Goal: Navigation & Orientation: Find specific page/section

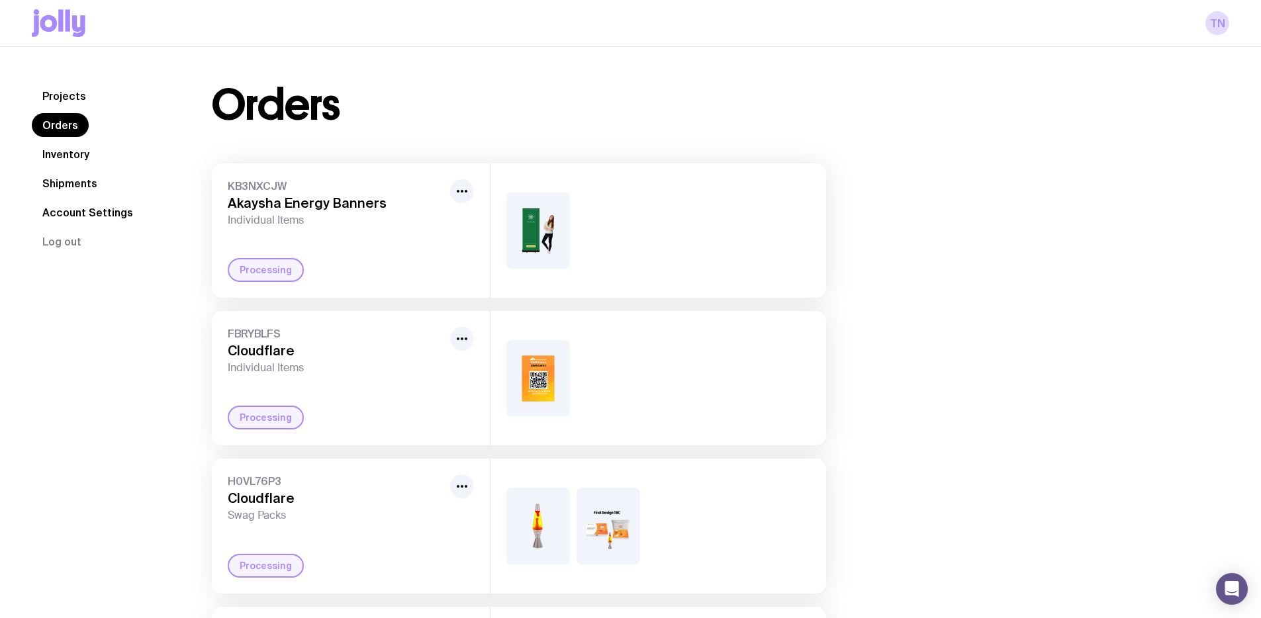
click at [330, 205] on h3 "Akaysha Energy Banners" at bounding box center [336, 203] width 217 height 16
click at [341, 238] on div "KB3NXCJW Akaysha Energy Banners Individual Items Processing" at bounding box center [351, 231] width 278 height 134
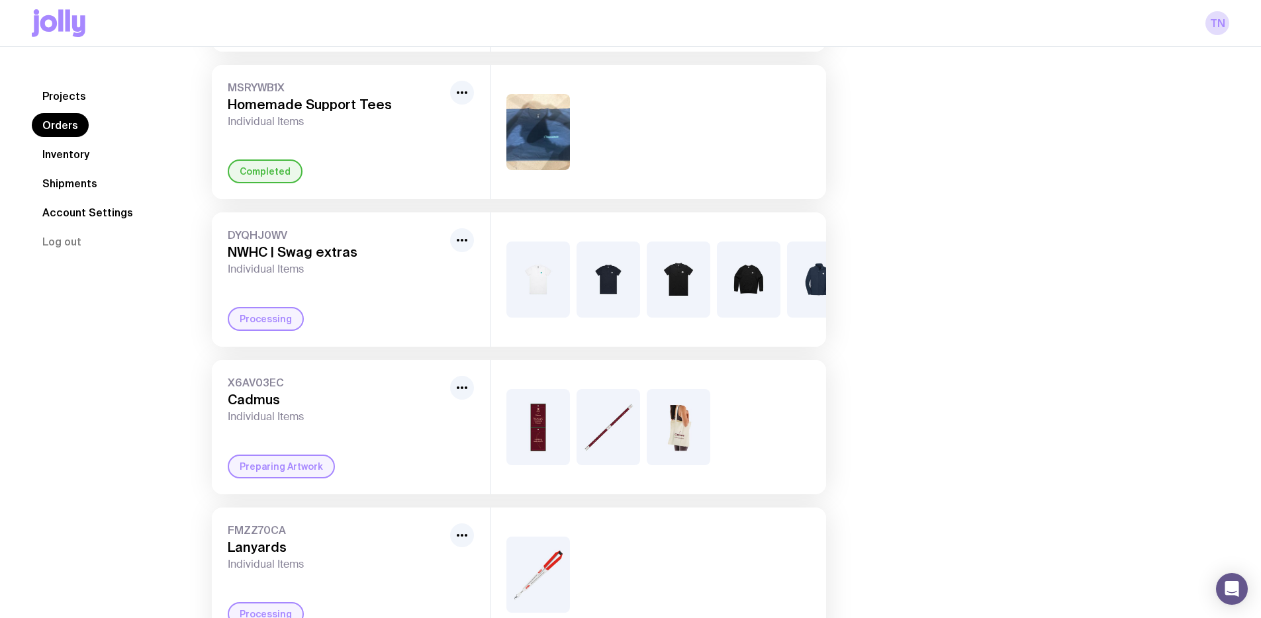
scroll to position [496, 0]
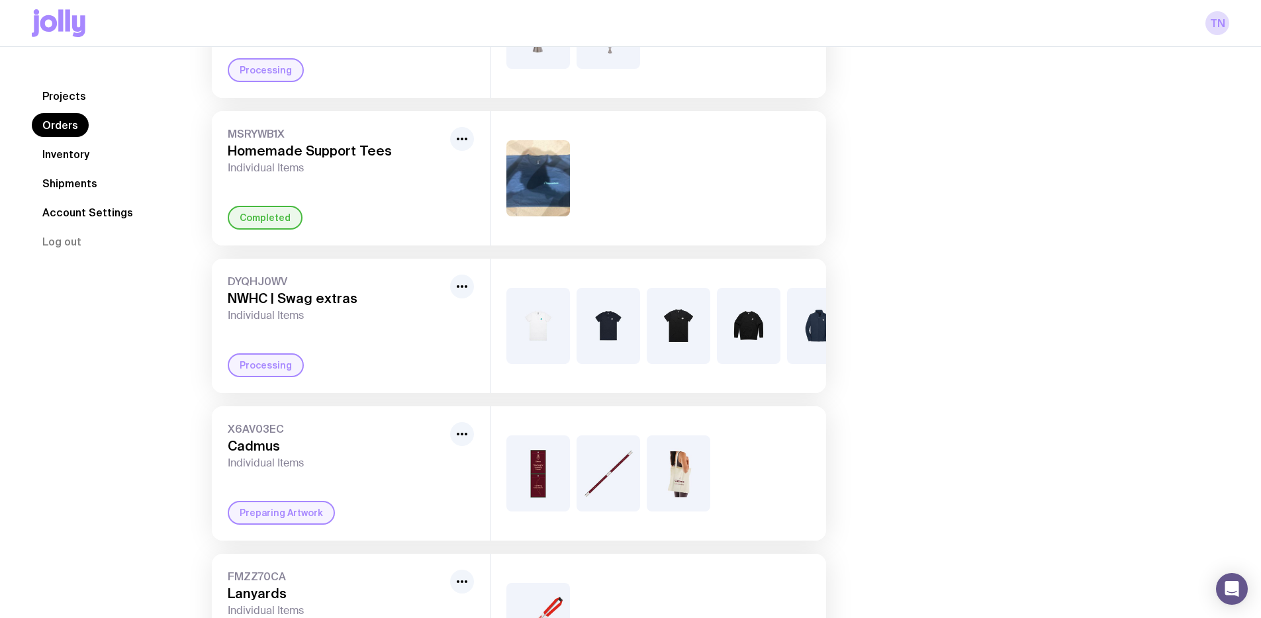
click at [91, 181] on link "Shipments" at bounding box center [70, 183] width 76 height 24
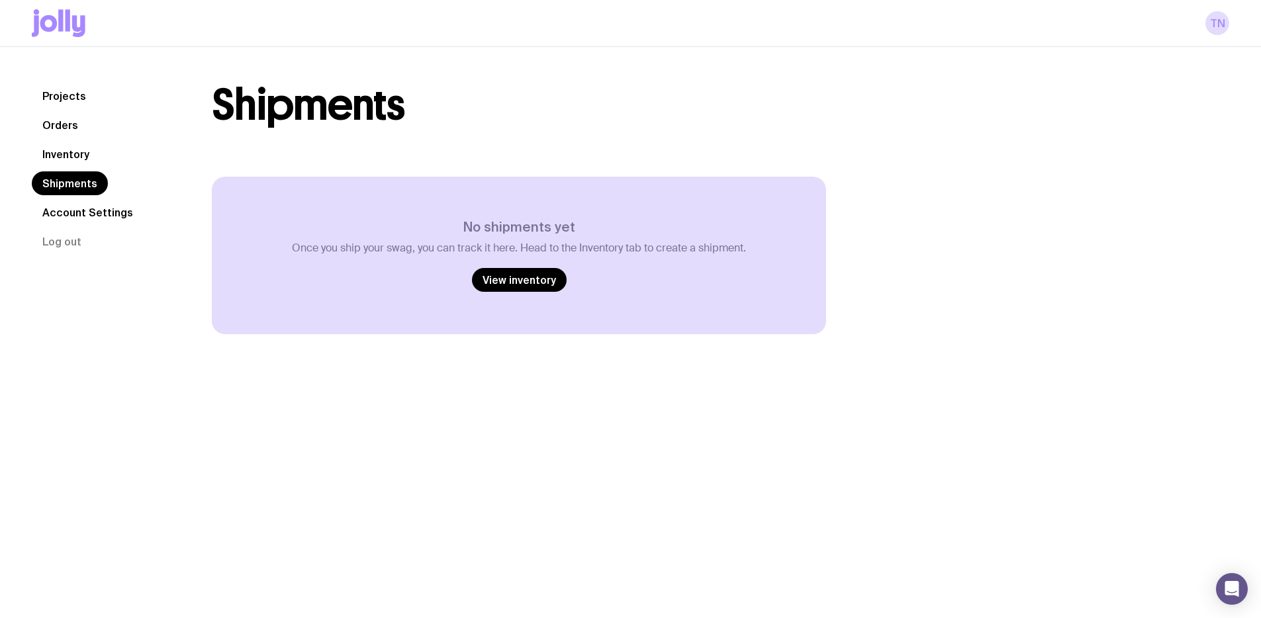
click at [60, 118] on link "Orders" at bounding box center [60, 125] width 57 height 24
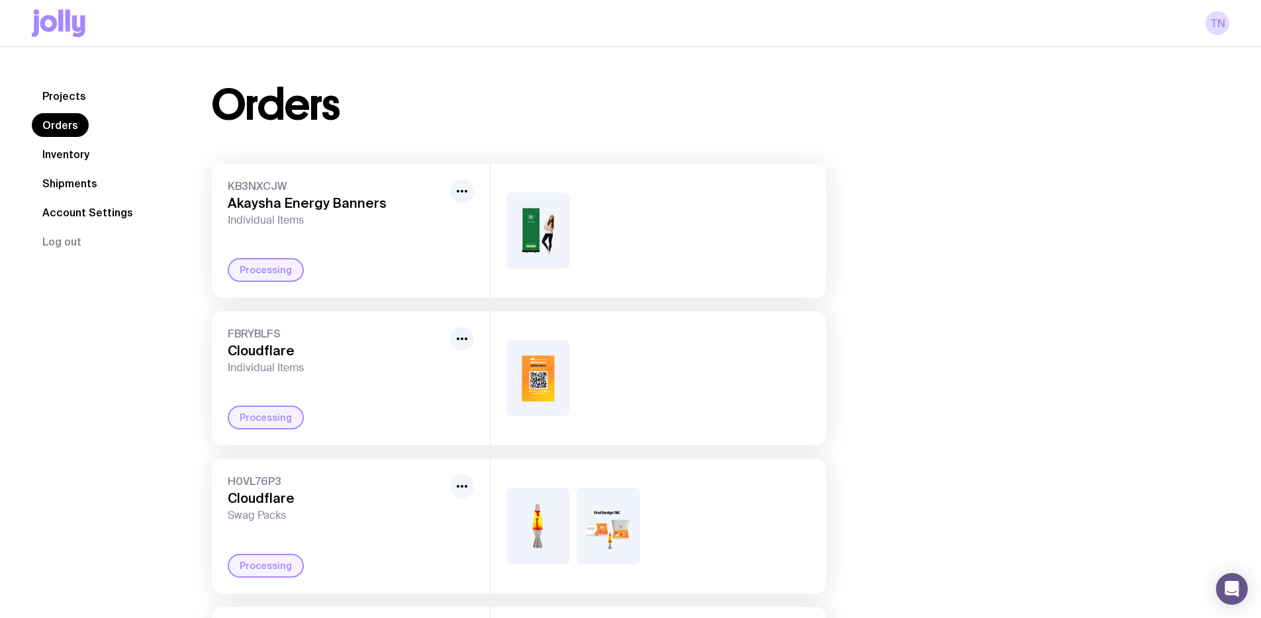
click at [58, 90] on link "Projects" at bounding box center [64, 96] width 65 height 24
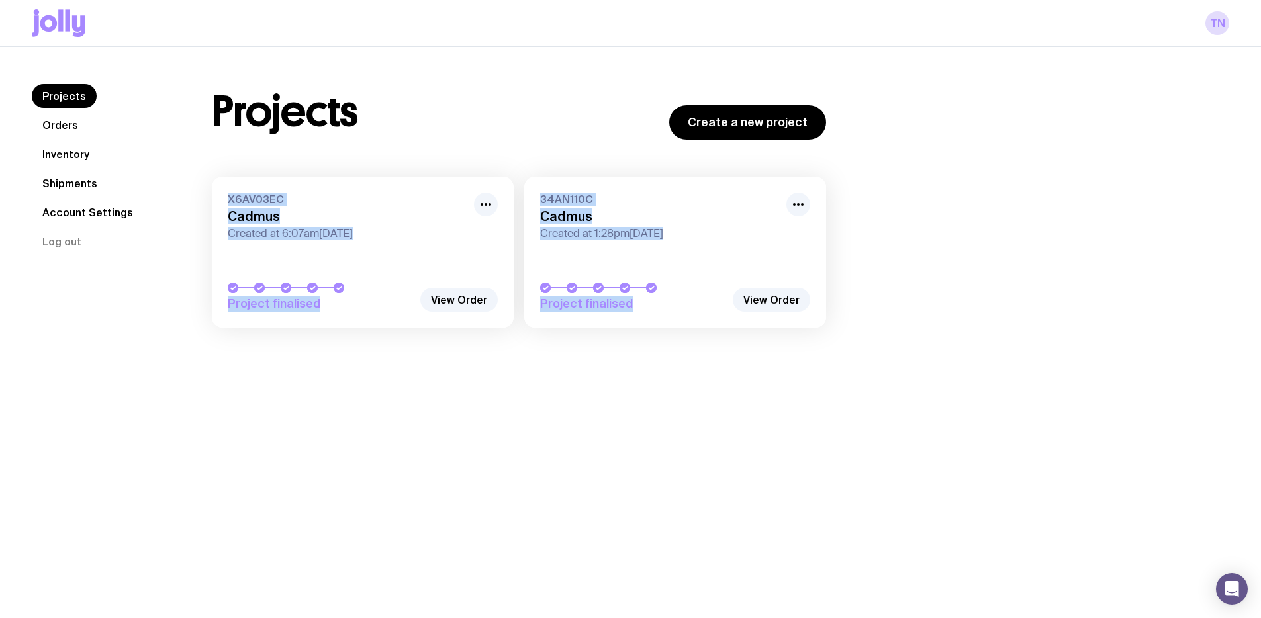
drag, startPoint x: 724, startPoint y: 357, endPoint x: 253, endPoint y: 185, distance: 501.6
click at [253, 185] on div "Projects Orders Inventory Shipments Account Settings Log out Projects Orders In…" at bounding box center [630, 212] width 1261 height 331
click at [503, 350] on div "Projects Orders Inventory Shipments Account Settings Log out Projects Orders In…" at bounding box center [630, 212] width 1261 height 331
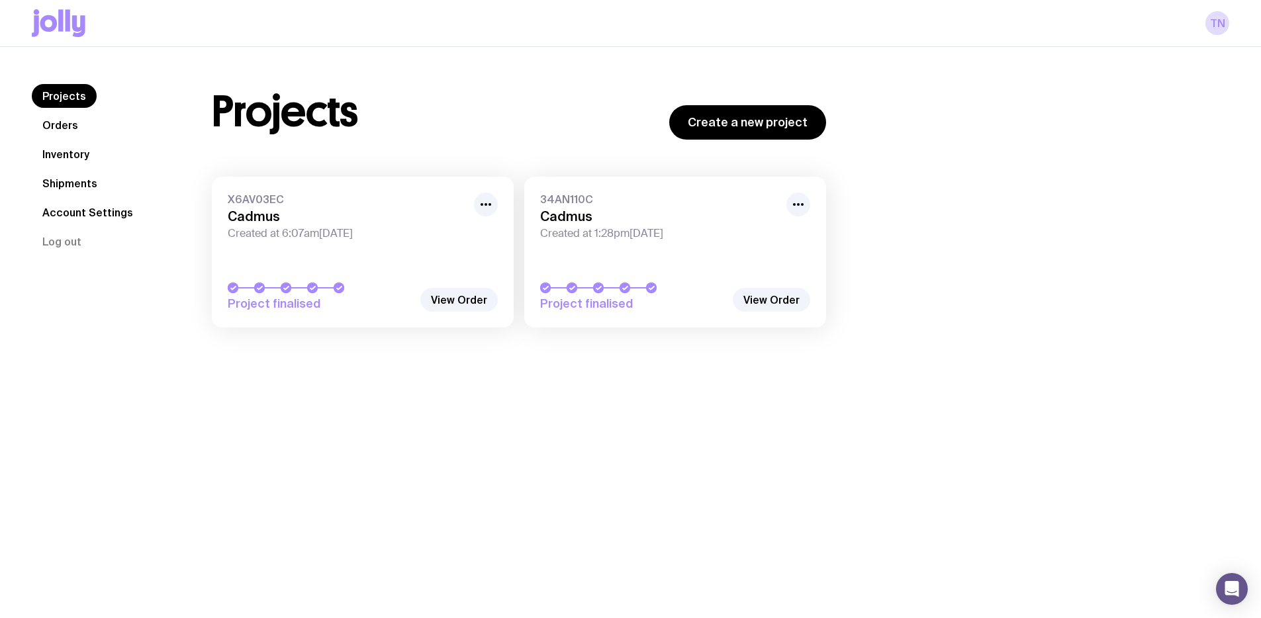
click at [84, 122] on link "Orders" at bounding box center [60, 125] width 57 height 24
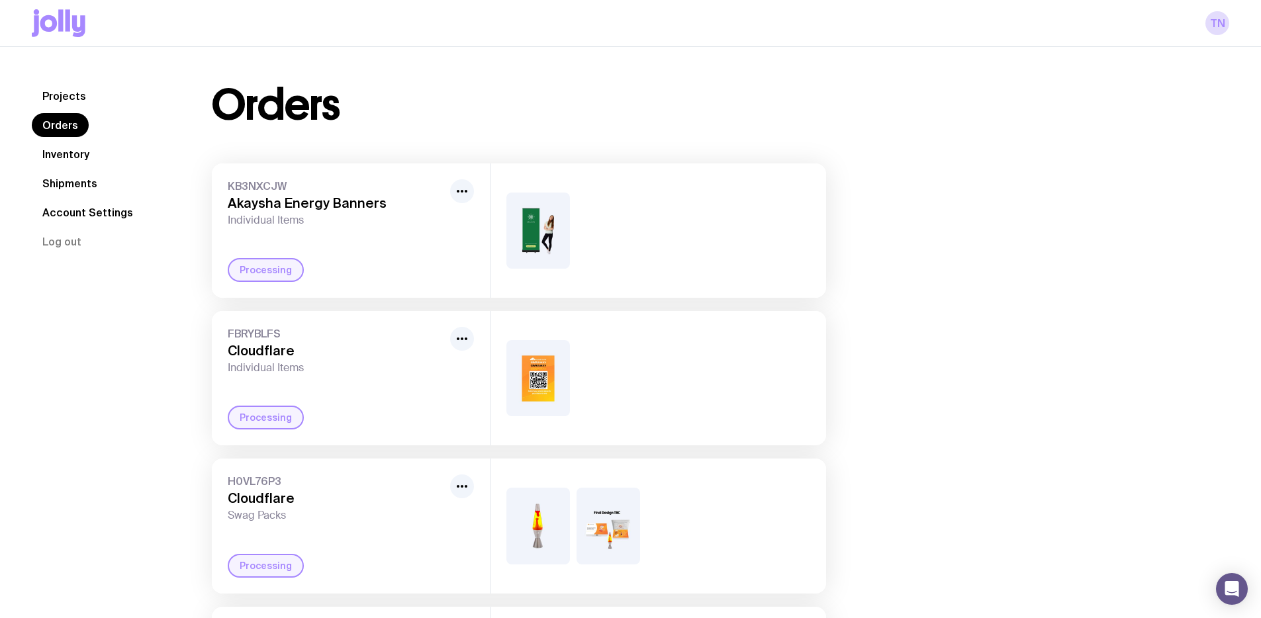
click at [297, 205] on h3 "Akaysha Energy Banners" at bounding box center [336, 203] width 217 height 16
click at [557, 216] on img at bounding box center [538, 231] width 64 height 76
click at [250, 274] on div "Processing" at bounding box center [266, 270] width 76 height 24
click at [461, 194] on icon "button" at bounding box center [462, 191] width 16 height 16
click at [557, 213] on img at bounding box center [538, 231] width 64 height 76
